Goal: Information Seeking & Learning: Compare options

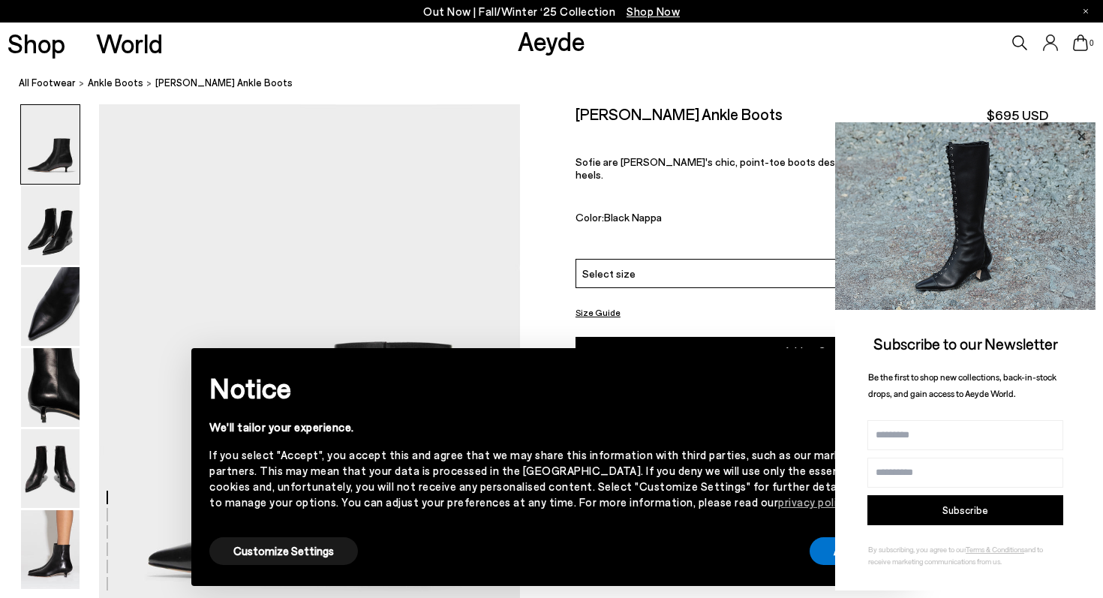
click at [1079, 128] on icon at bounding box center [1082, 137] width 20 height 20
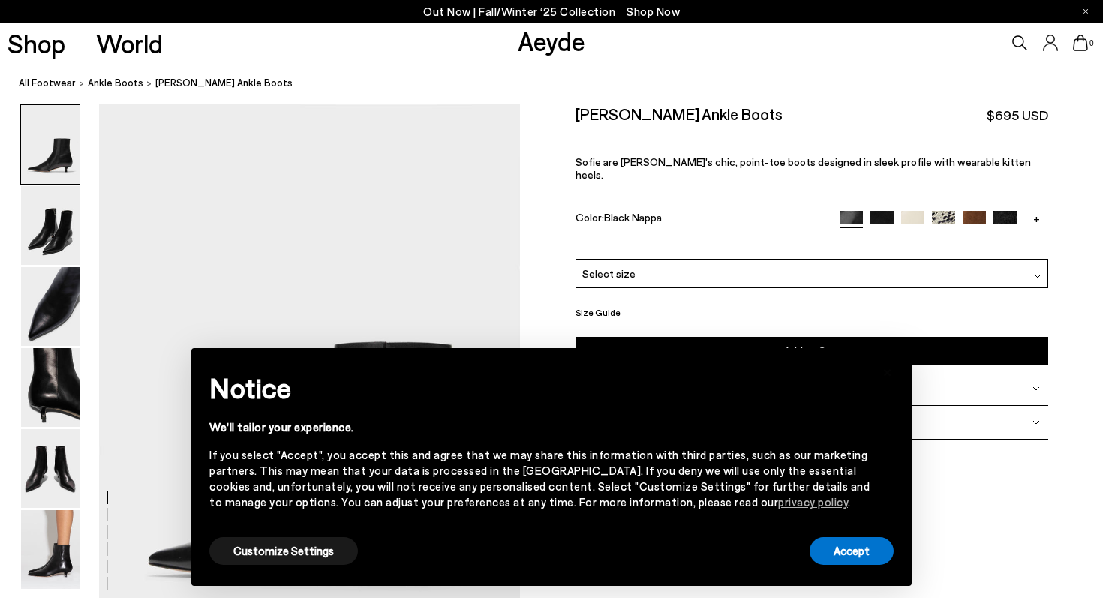
click at [852, 567] on div "× Notice We'll tailor your experience. If you select "Accept", you accept this …" at bounding box center [551, 467] width 709 height 226
click at [851, 563] on button "Accept" at bounding box center [852, 551] width 84 height 28
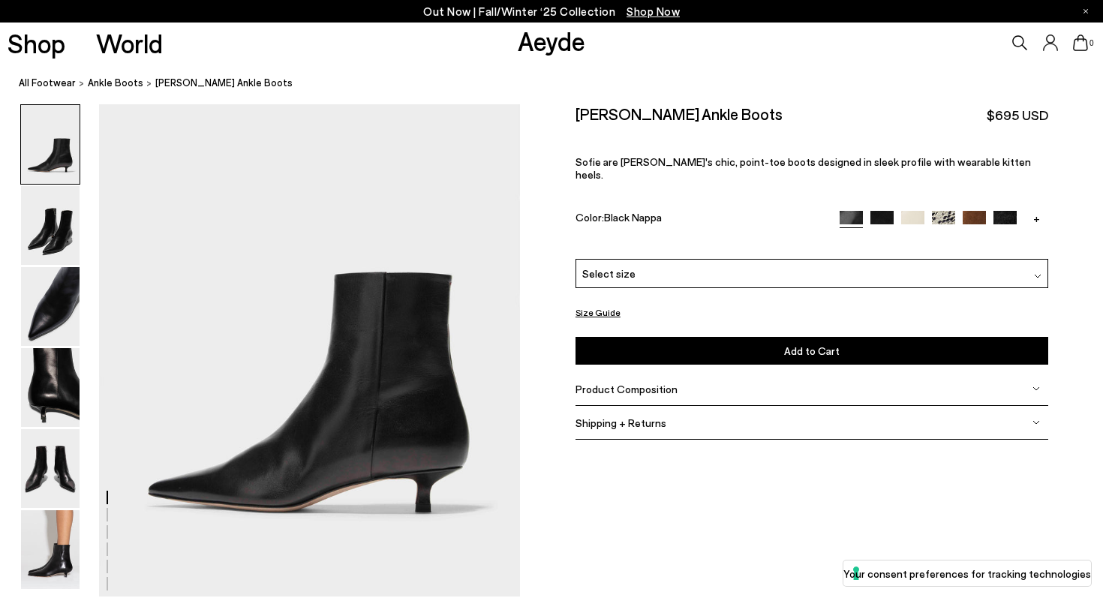
scroll to position [75, 0]
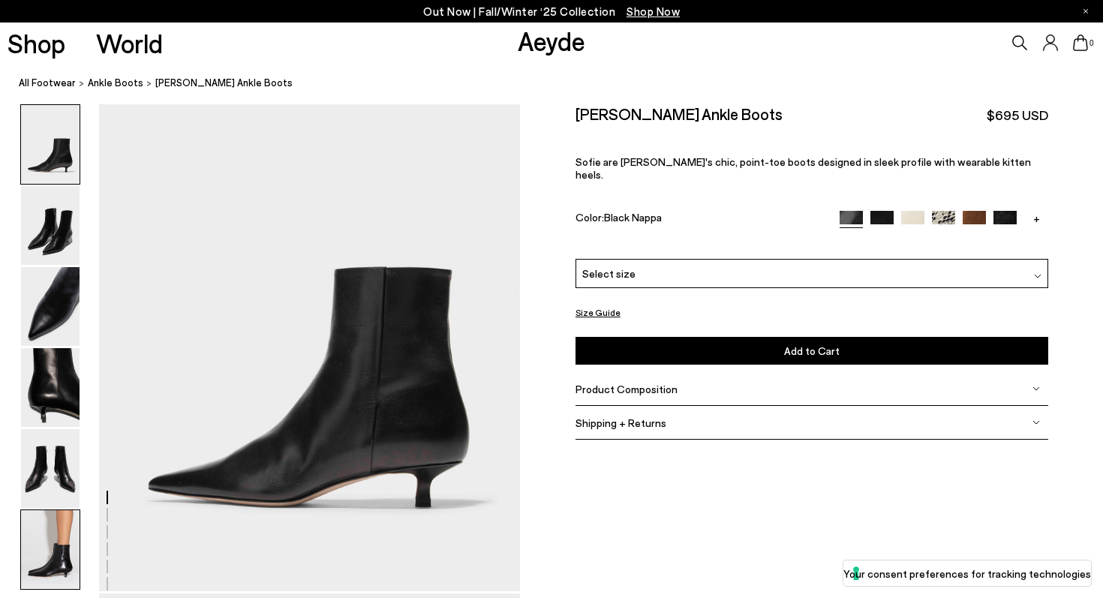
click at [59, 536] on img at bounding box center [50, 549] width 59 height 79
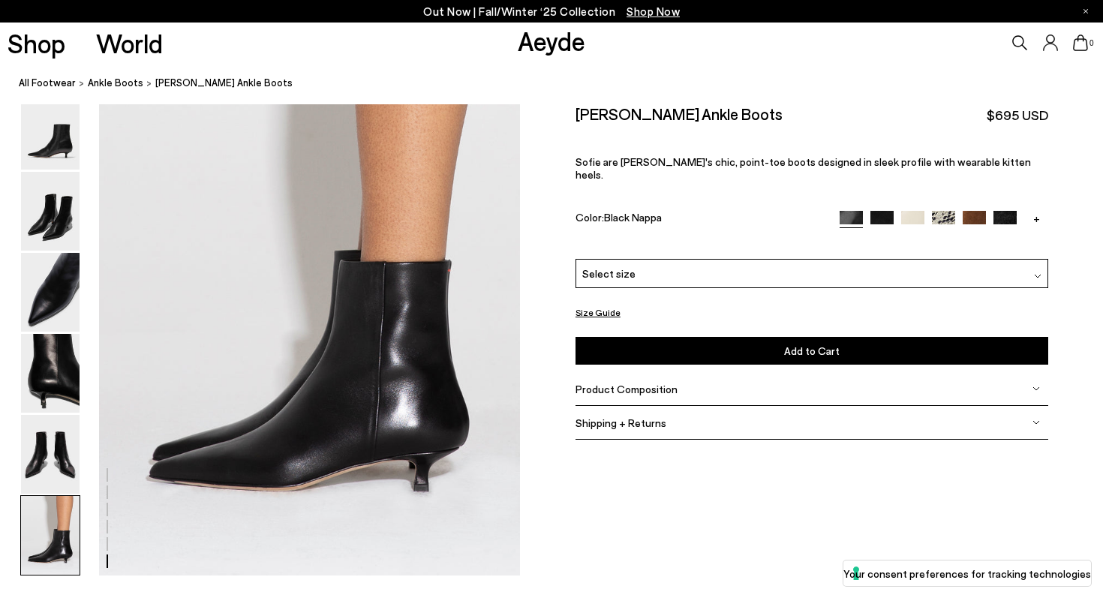
scroll to position [2925, 0]
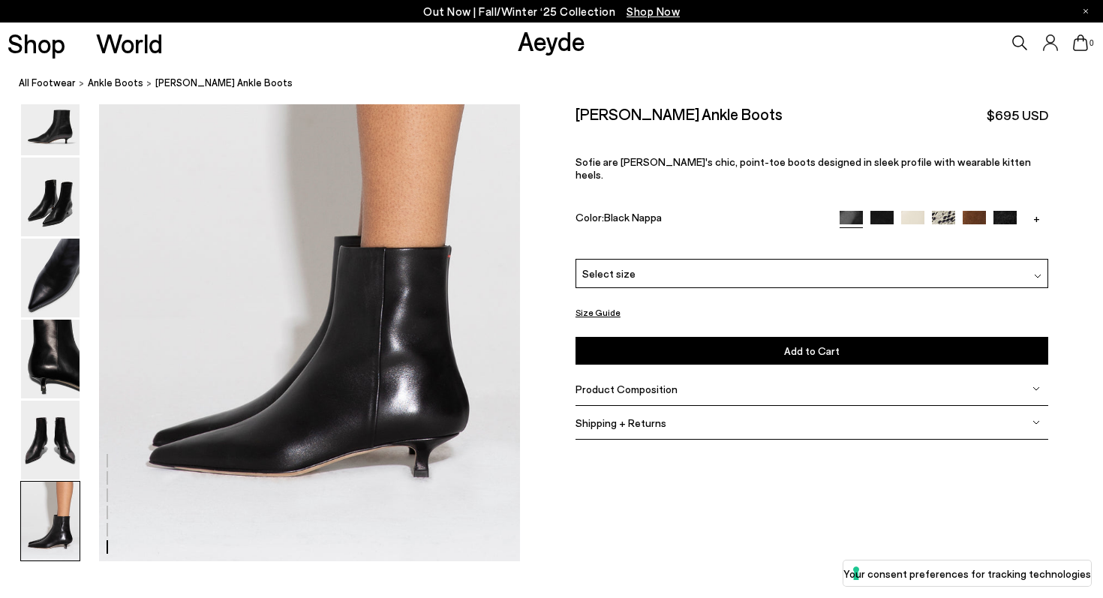
click at [883, 211] on img at bounding box center [882, 222] width 23 height 23
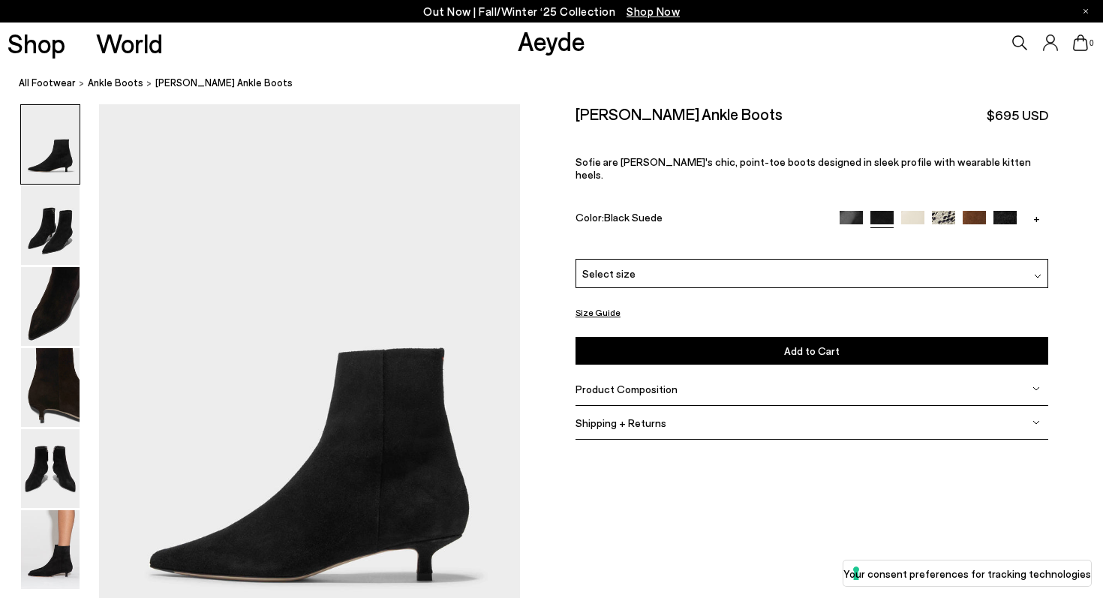
click at [1010, 211] on img at bounding box center [1005, 222] width 23 height 23
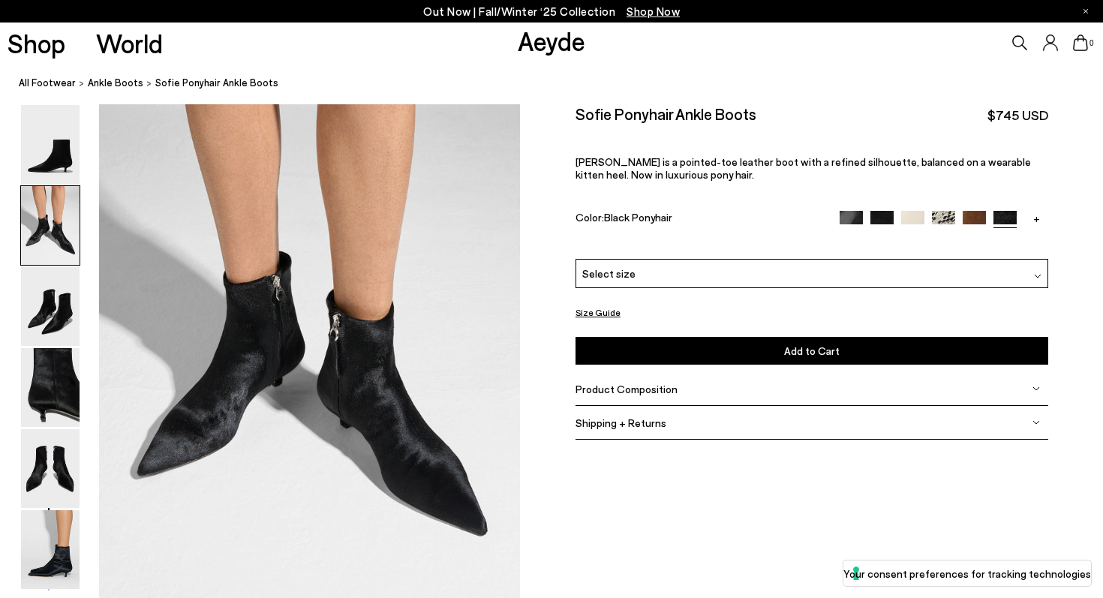
scroll to position [624, 0]
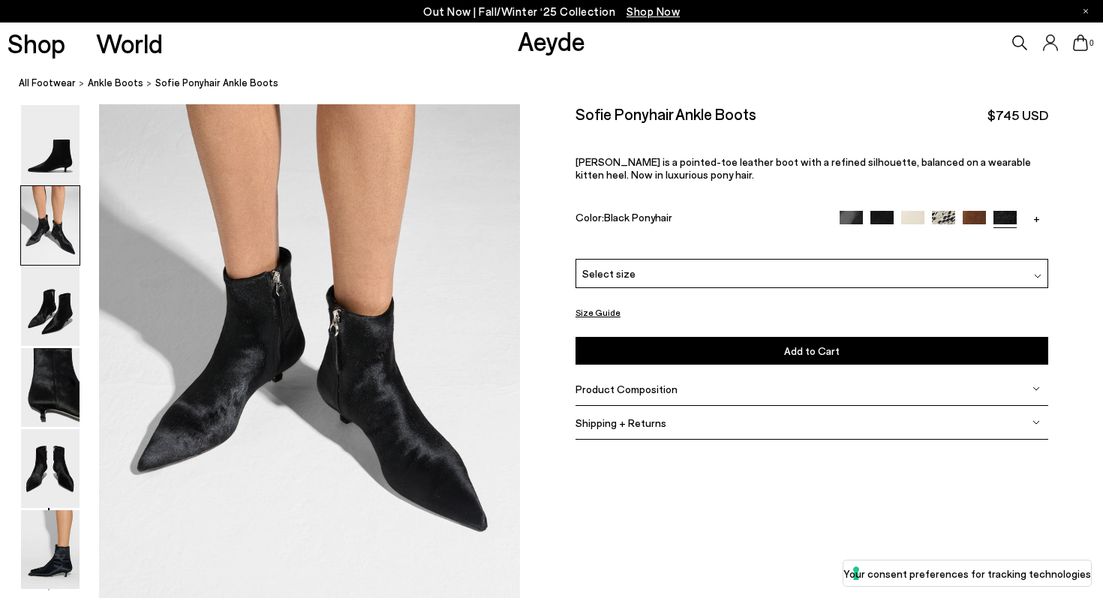
click at [1037, 219] on link "+" at bounding box center [1036, 218] width 23 height 14
click at [1004, 221] on img at bounding box center [1005, 222] width 23 height 23
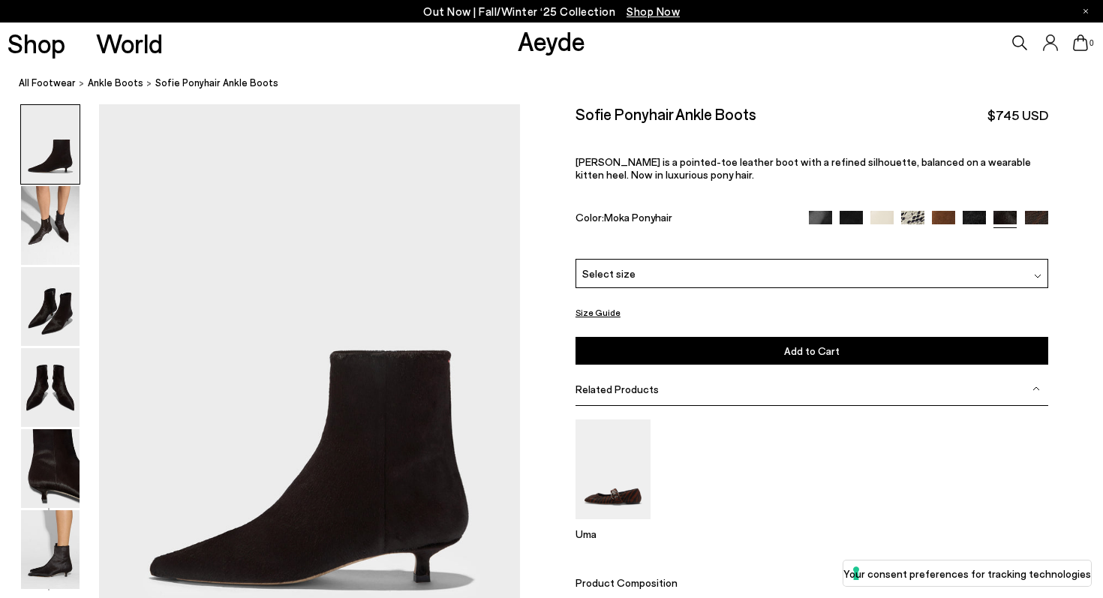
click at [1037, 220] on img at bounding box center [1036, 222] width 23 height 23
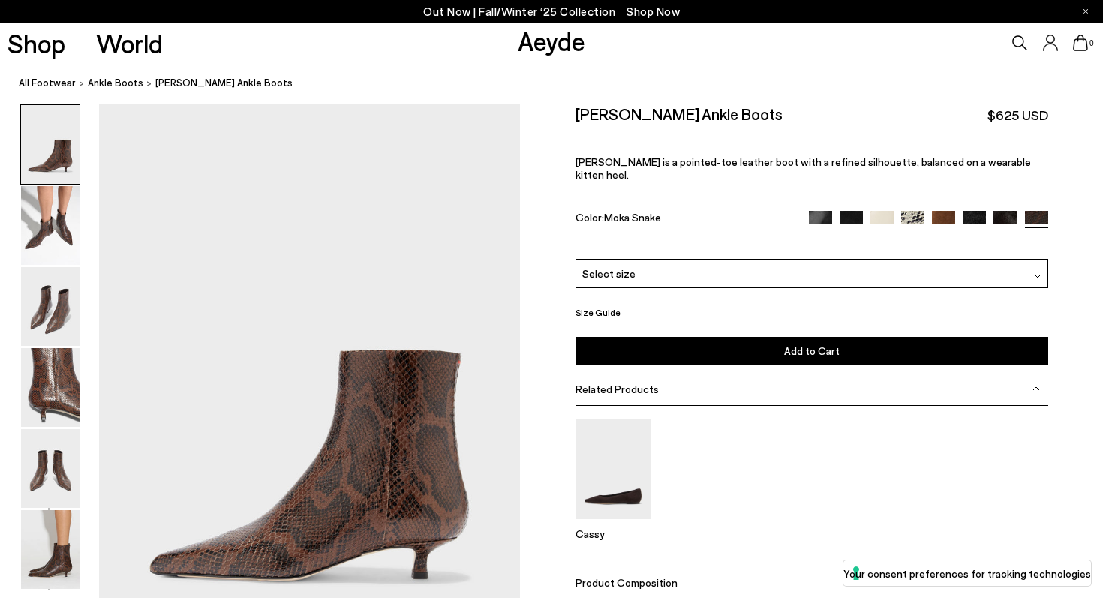
click at [853, 211] on img at bounding box center [851, 222] width 23 height 23
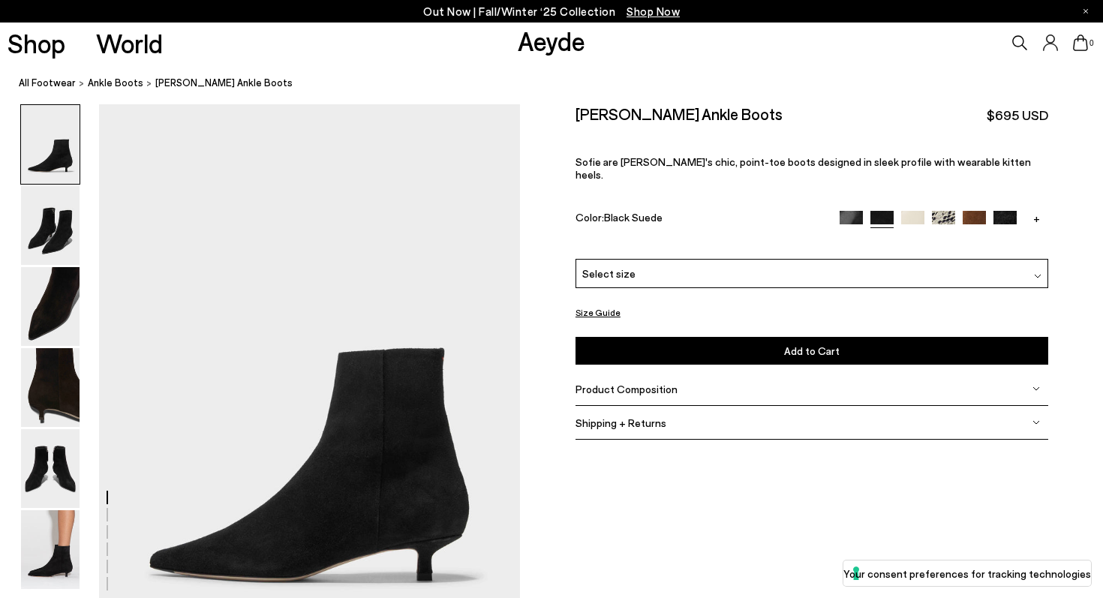
click at [855, 211] on img at bounding box center [851, 222] width 23 height 23
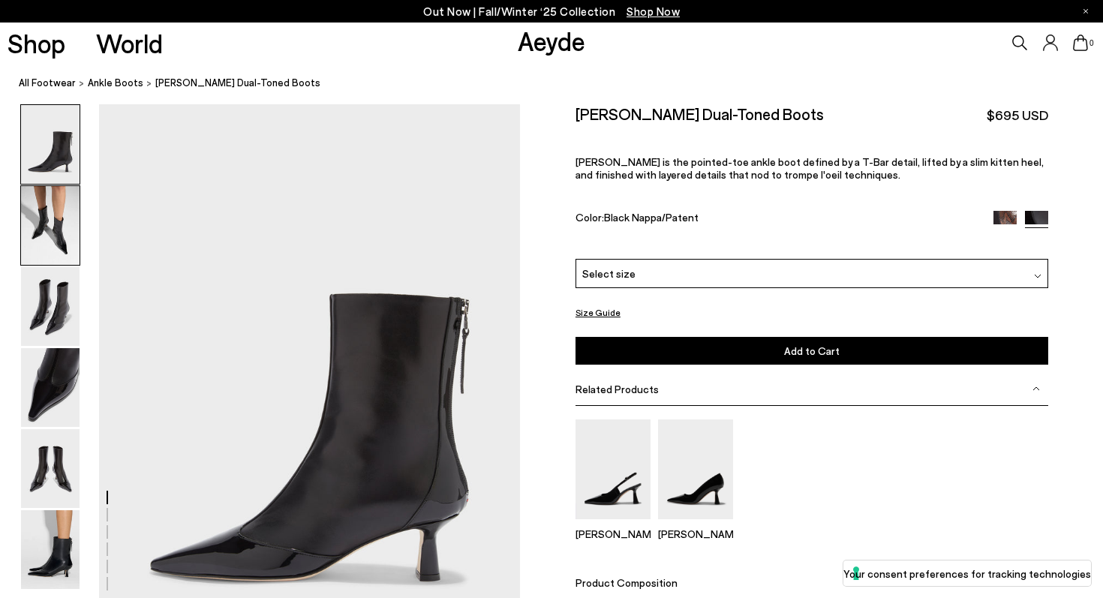
click at [55, 250] on img at bounding box center [50, 225] width 59 height 79
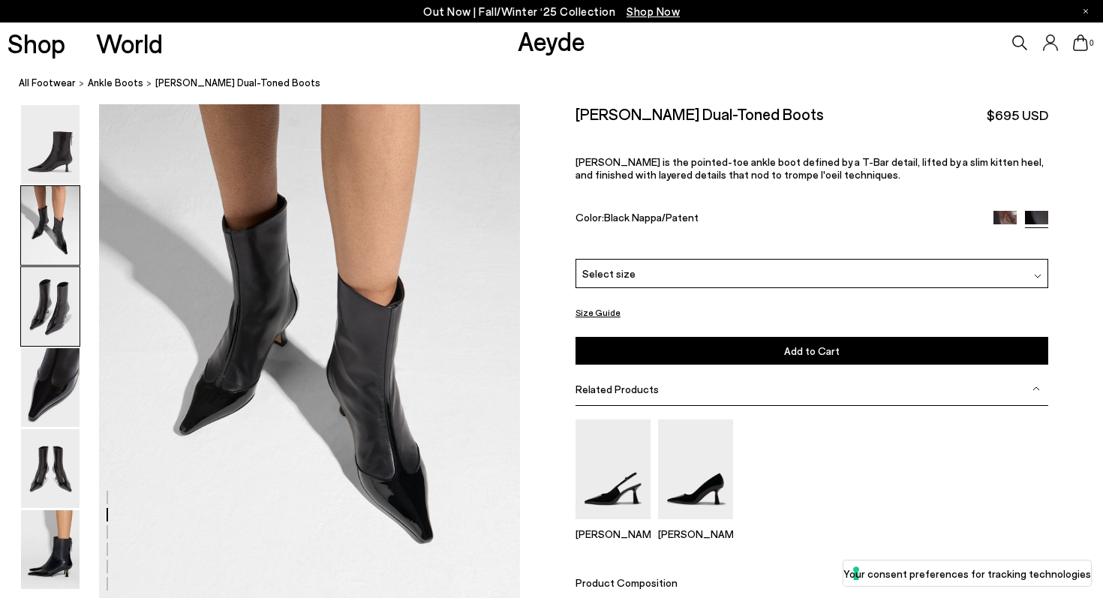
scroll to position [622, 0]
